Goal: Transaction & Acquisition: Purchase product/service

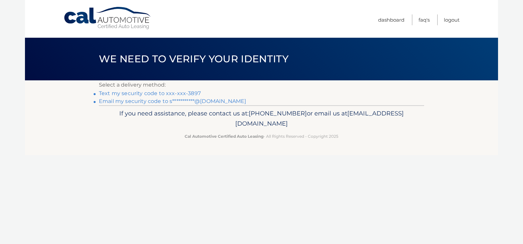
click at [161, 94] on link "Text my security code to xxx-xxx-3897" at bounding box center [150, 93] width 102 height 6
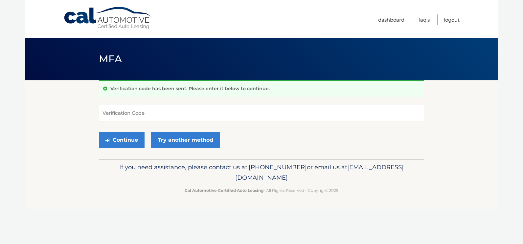
click at [159, 112] on input "Verification Code" at bounding box center [261, 113] width 325 height 16
type input "985101"
click at [130, 137] on button "Continue" at bounding box center [122, 140] width 46 height 16
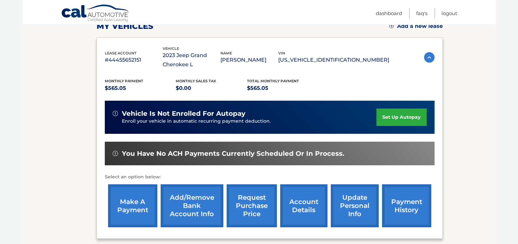
scroll to position [131, 0]
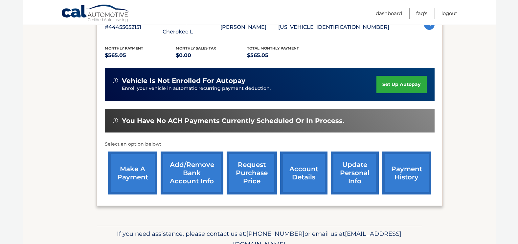
click at [133, 170] on link "make a payment" at bounding box center [132, 173] width 49 height 43
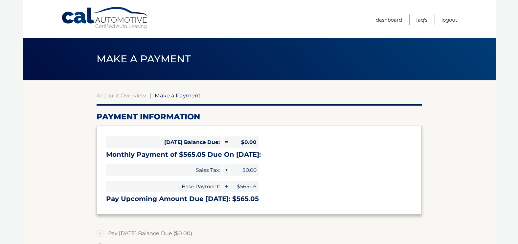
select select "ZjUyN2JlMzItYWI5Zi00NTZiLWJjZDYtMmFkMWRkNjU3YmE5"
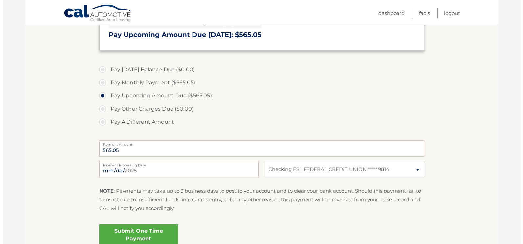
scroll to position [197, 0]
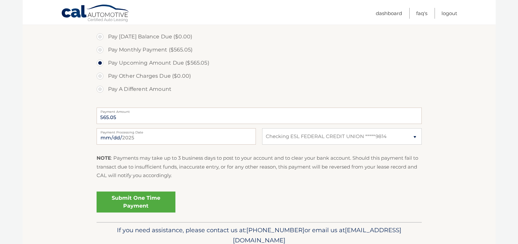
click at [151, 196] on link "Submit One Time Payment" at bounding box center [136, 202] width 79 height 21
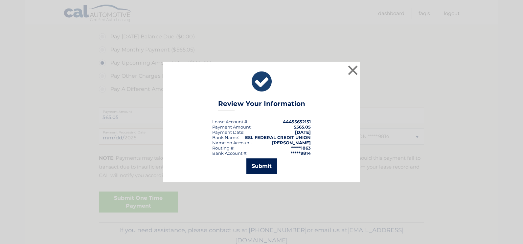
click at [274, 165] on button "Submit" at bounding box center [261, 167] width 31 height 16
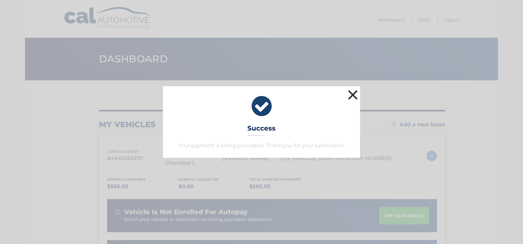
click at [352, 98] on button "×" at bounding box center [352, 94] width 13 height 13
